Goal: Consume media (video, audio)

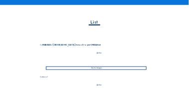
scroll to position [90, 0]
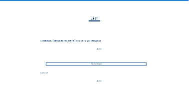
click at [106, 64] on div "Go to images" at bounding box center [96, 63] width 101 height 3
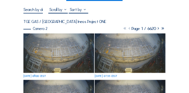
scroll to position [50, 0]
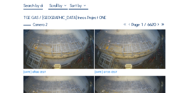
click at [43, 43] on img at bounding box center [58, 48] width 70 height 39
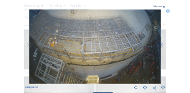
click at [170, 11] on icon at bounding box center [167, 10] width 3 height 3
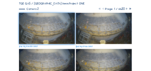
scroll to position [48, 0]
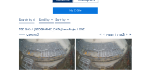
scroll to position [30, 0]
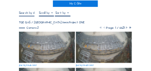
click at [44, 41] on img at bounding box center [47, 47] width 56 height 31
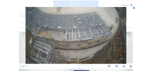
click at [134, 8] on icon at bounding box center [134, 8] width 3 height 3
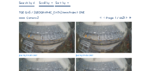
scroll to position [50, 0]
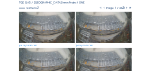
click at [44, 28] on img at bounding box center [47, 27] width 56 height 31
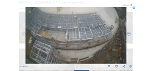
click at [135, 8] on icon at bounding box center [134, 8] width 3 height 3
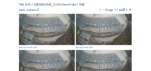
scroll to position [50, 0]
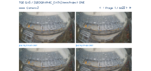
click at [49, 27] on img at bounding box center [47, 27] width 56 height 31
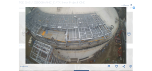
click at [135, 8] on icon at bounding box center [134, 8] width 3 height 3
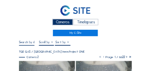
scroll to position [0, 0]
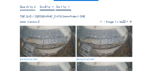
scroll to position [30, 0]
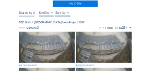
click at [30, 39] on img at bounding box center [47, 47] width 56 height 31
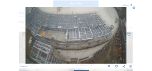
click at [135, 8] on icon at bounding box center [134, 8] width 3 height 3
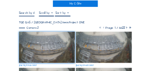
click at [54, 45] on img at bounding box center [47, 47] width 56 height 31
